Goal: Information Seeking & Learning: Find contact information

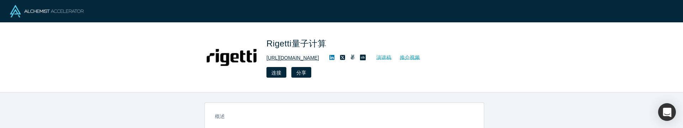
drag, startPoint x: 317, startPoint y: 58, endPoint x: 267, endPoint y: 58, distance: 50.5
click at [267, 58] on div "[URL][DOMAIN_NAME] 演讲稿 推介视频" at bounding box center [366, 58] width 199 height 9
copy font "[URL][DOMAIN_NAME]"
